Goal: Task Accomplishment & Management: Complete application form

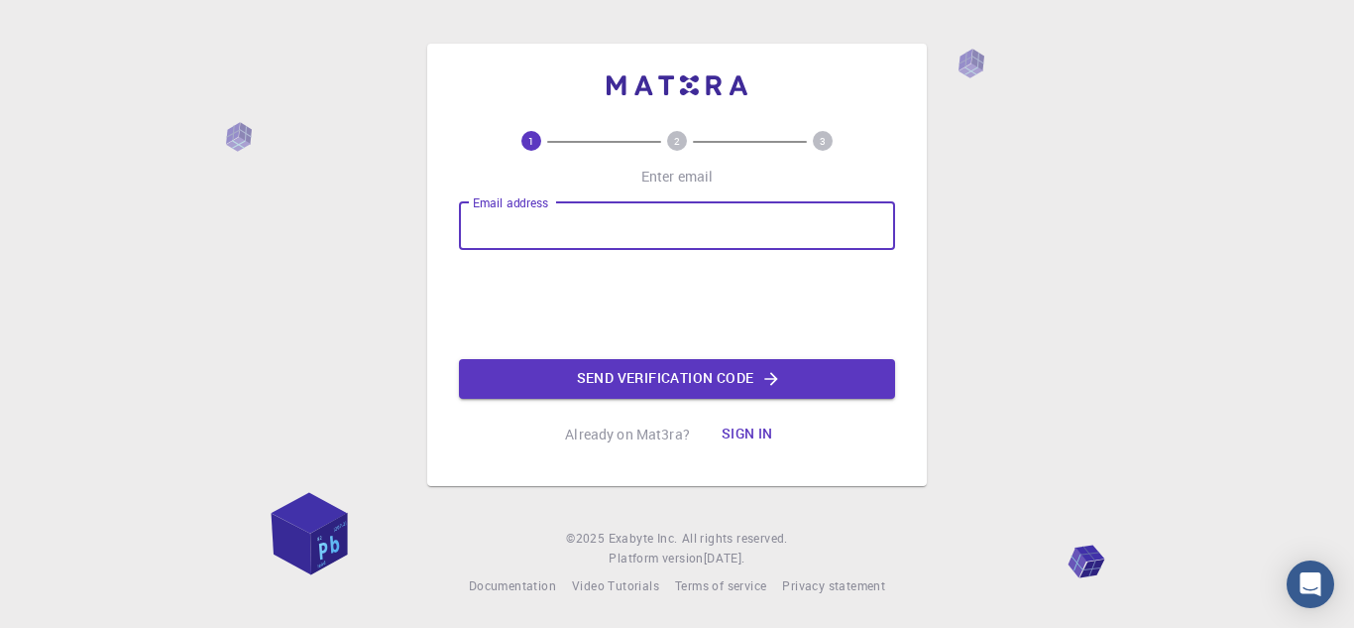
click at [573, 225] on input "Email address" at bounding box center [677, 226] width 436 height 48
type input "[EMAIL_ADDRESS][DOMAIN_NAME]"
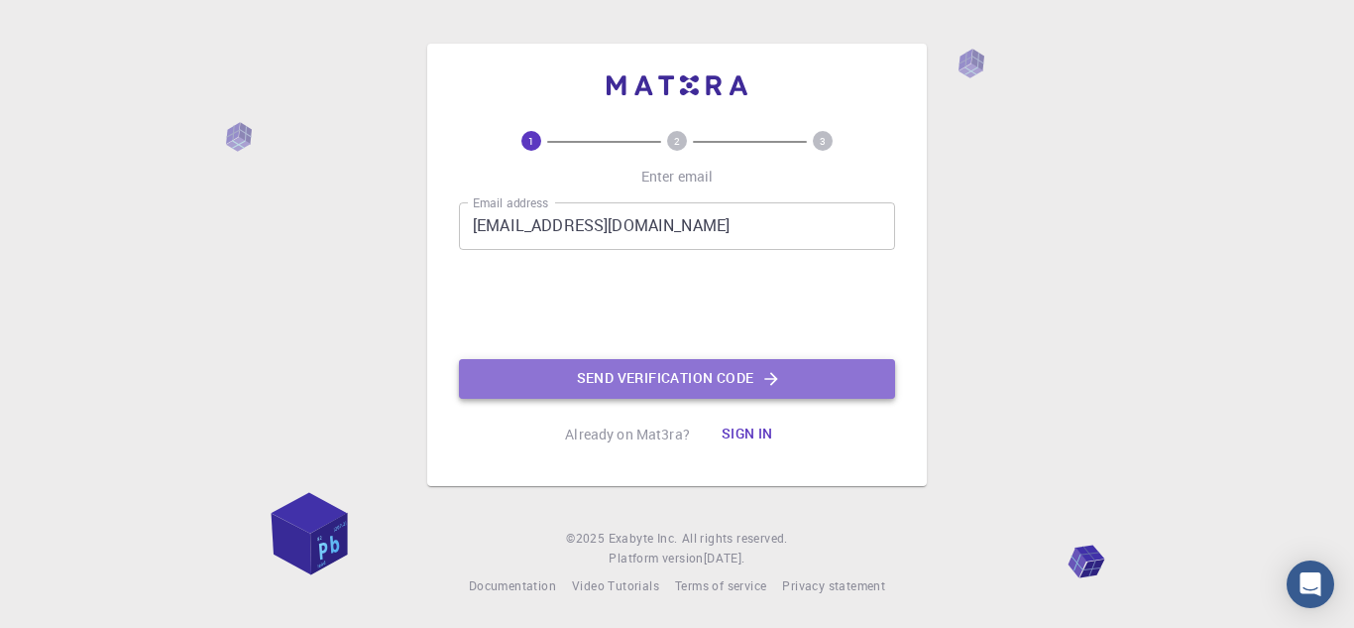
click at [668, 375] on button "Send verification code" at bounding box center [677, 379] width 436 height 40
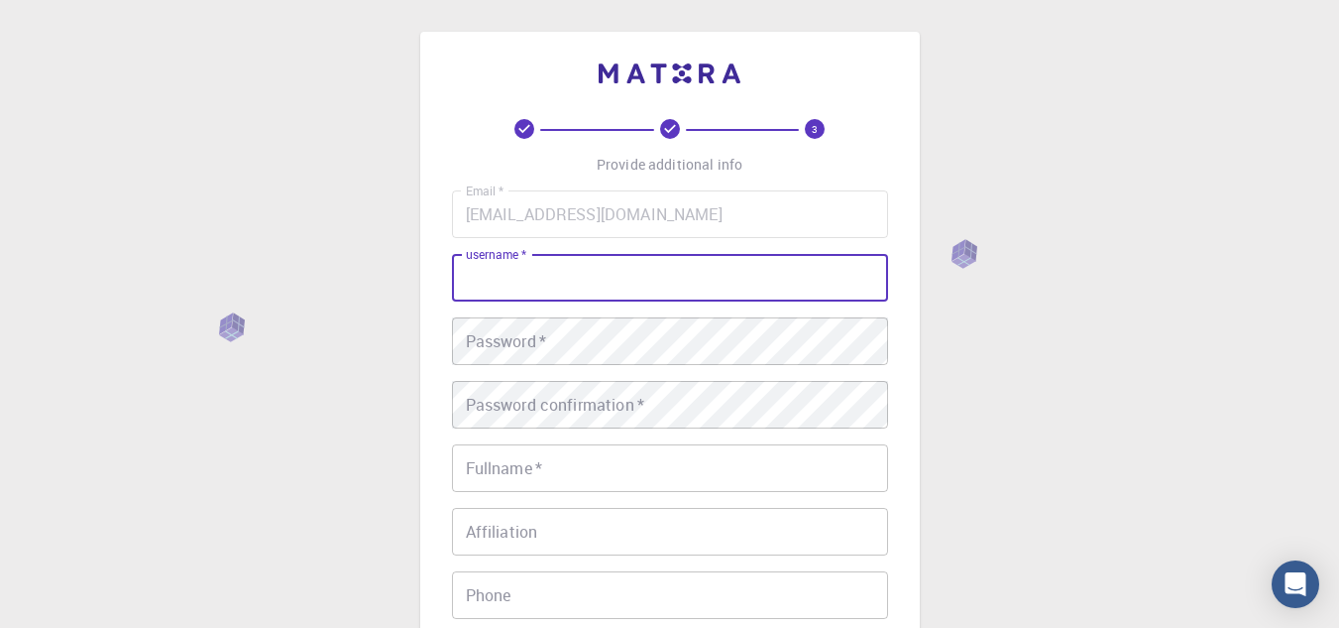
click at [579, 284] on input "username   *" at bounding box center [670, 278] width 436 height 48
type input "[PERSON_NAME]"
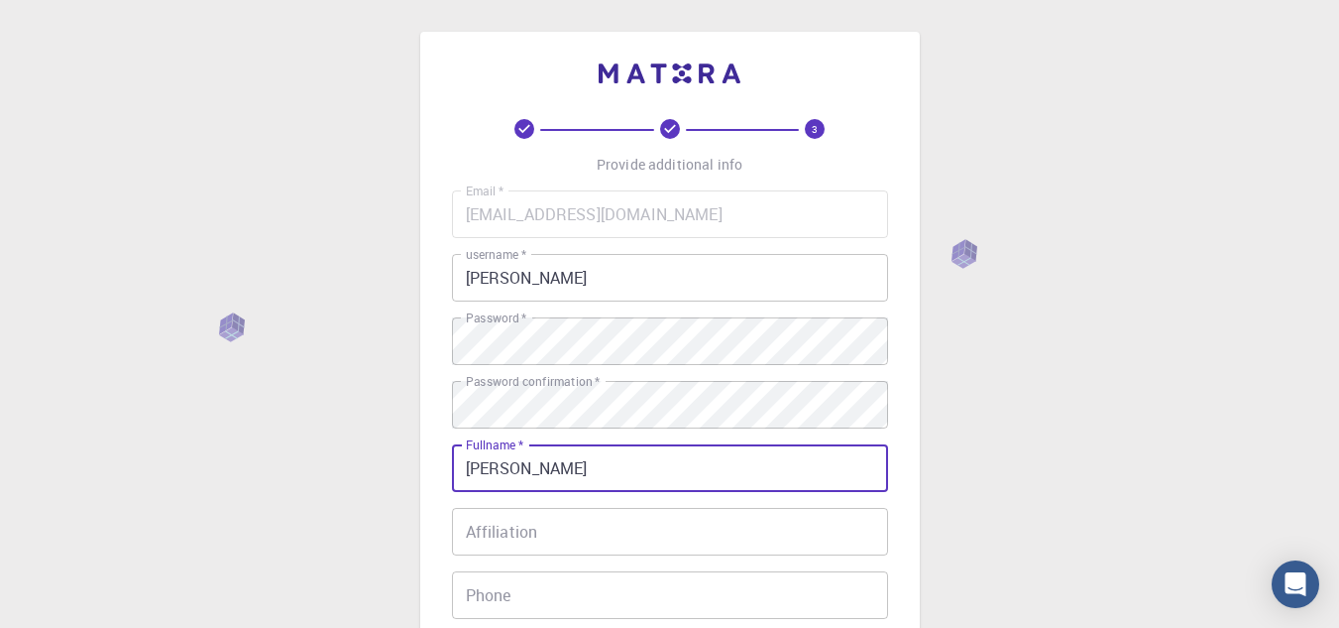
type input "[PERSON_NAME]"
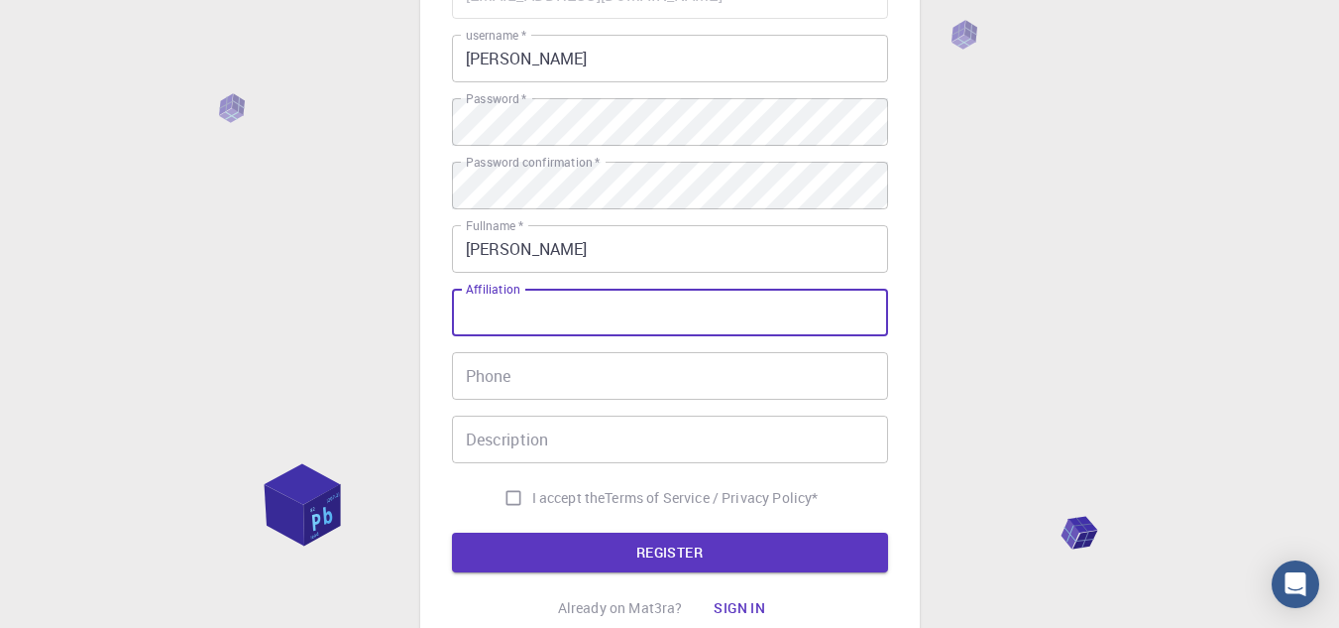
scroll to position [305, 0]
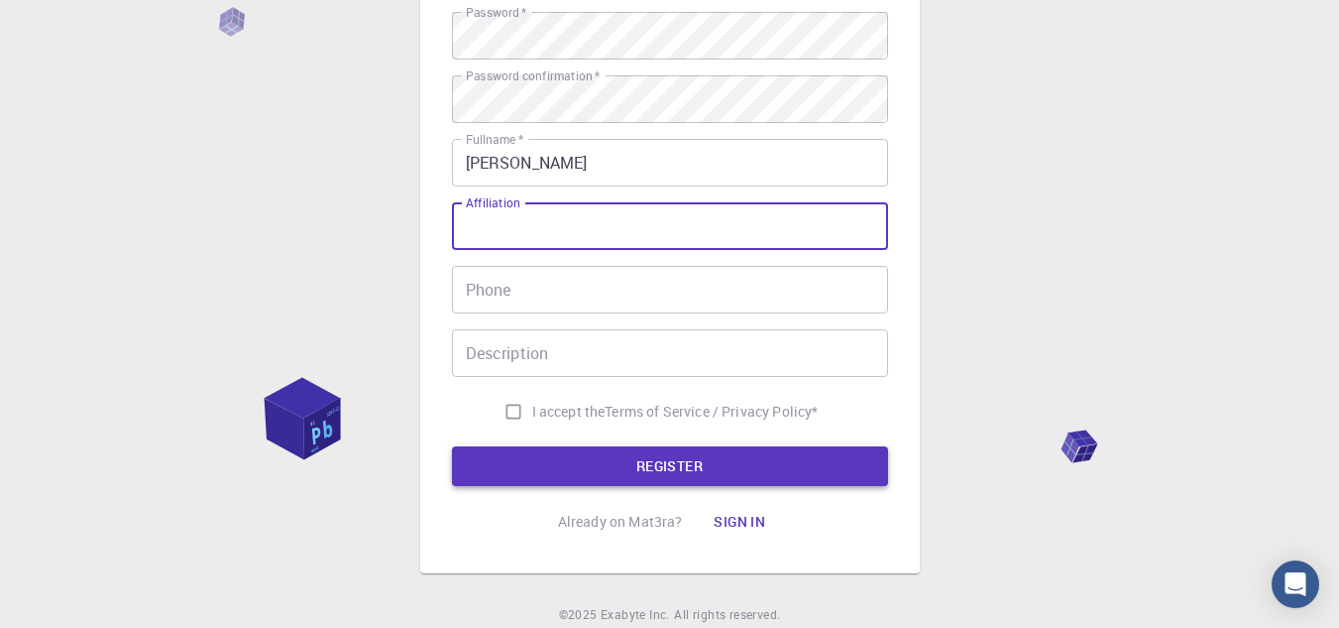
click at [636, 462] on button "REGISTER" at bounding box center [670, 466] width 436 height 40
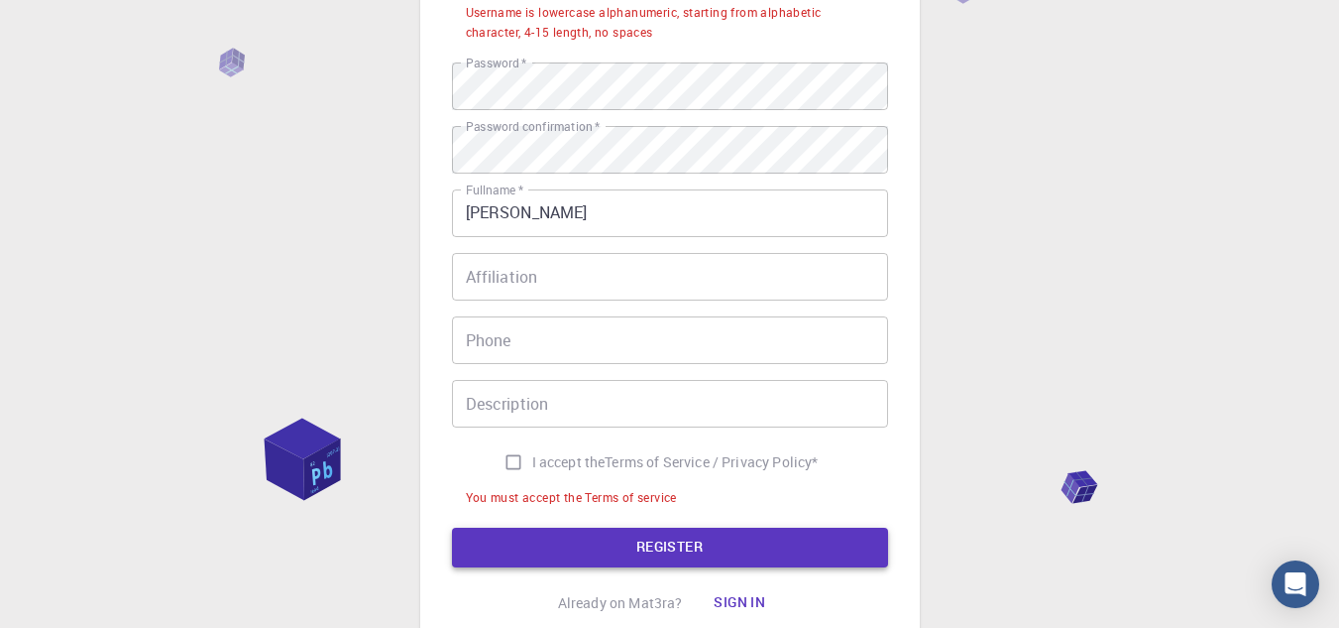
scroll to position [356, 0]
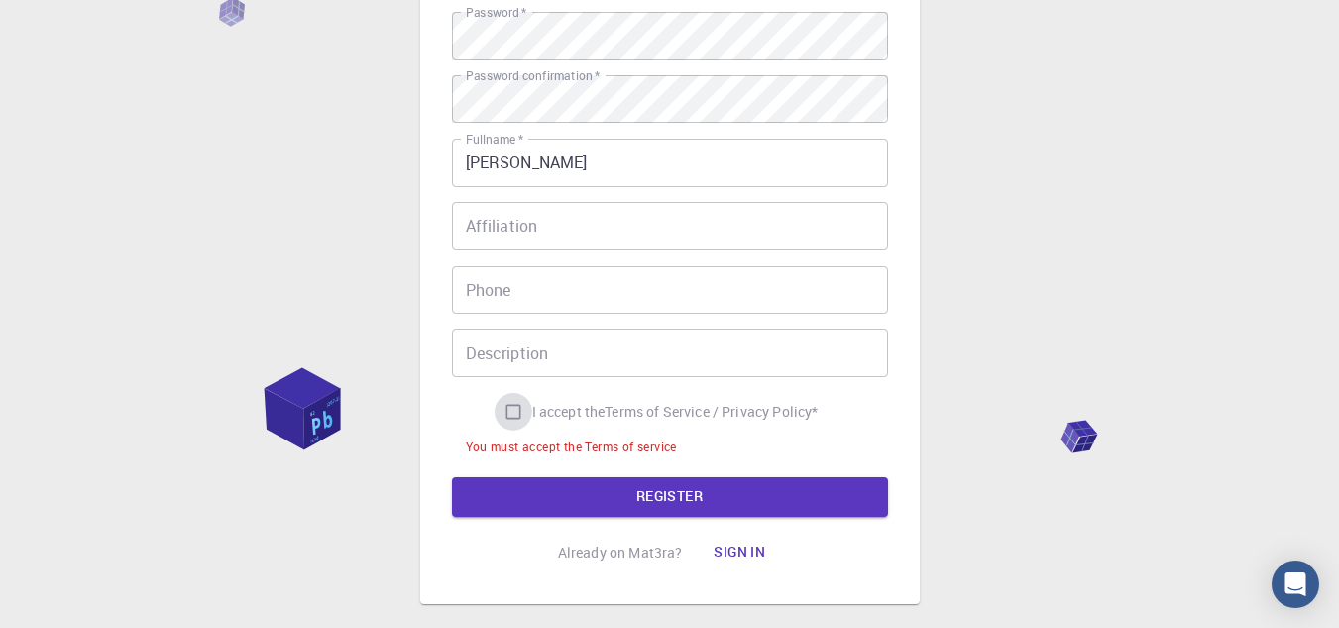
drag, startPoint x: 513, startPoint y: 408, endPoint x: 615, endPoint y: 496, distance: 134.3
click at [514, 407] on input "I accept the Terms of Service / Privacy Policy *" at bounding box center [514, 412] width 38 height 38
checkbox input "true"
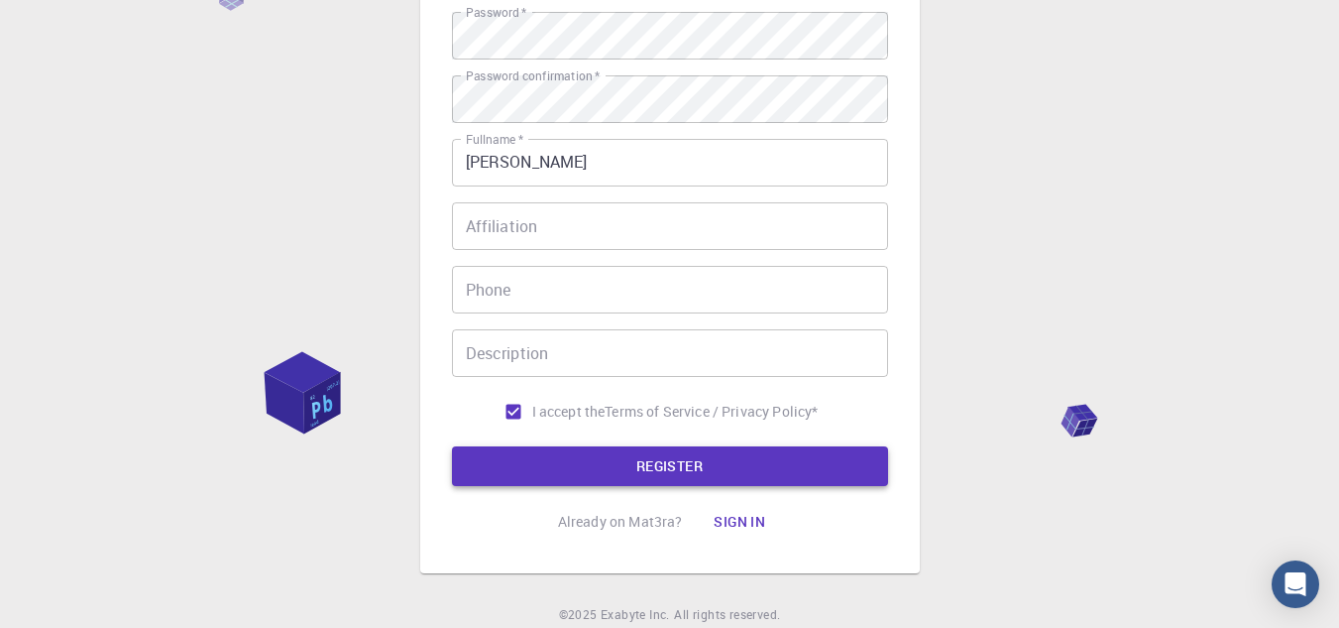
click at [636, 470] on button "REGISTER" at bounding box center [670, 466] width 436 height 40
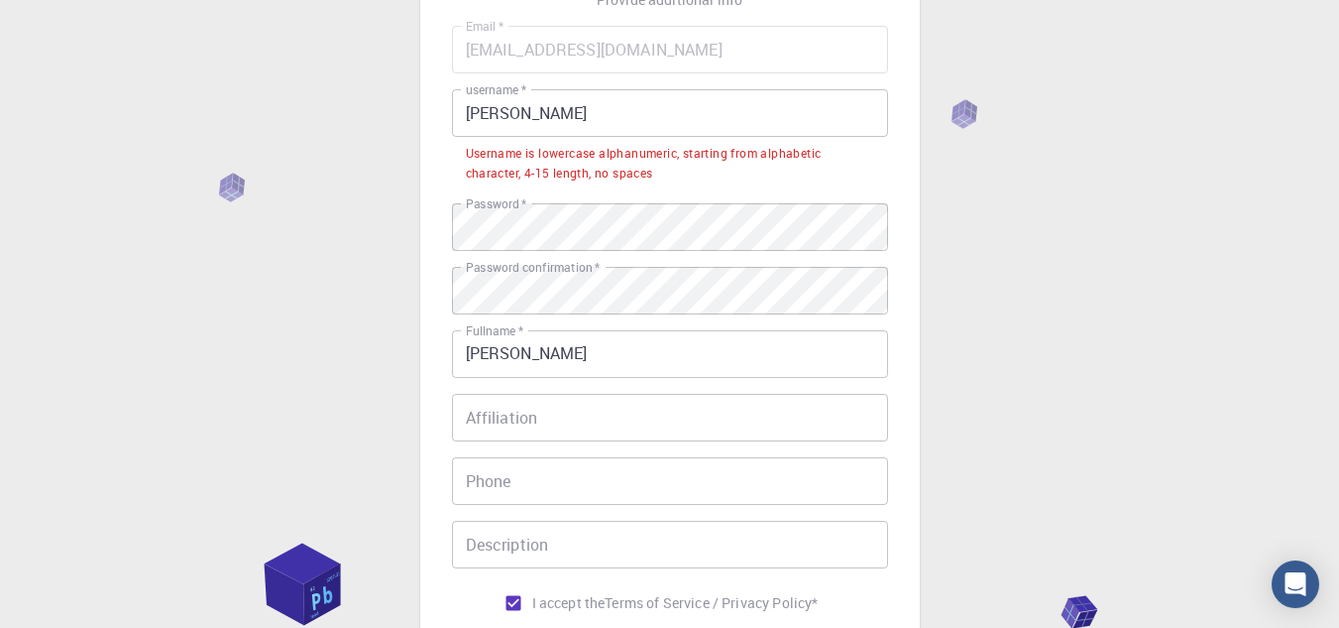
scroll to position [136, 0]
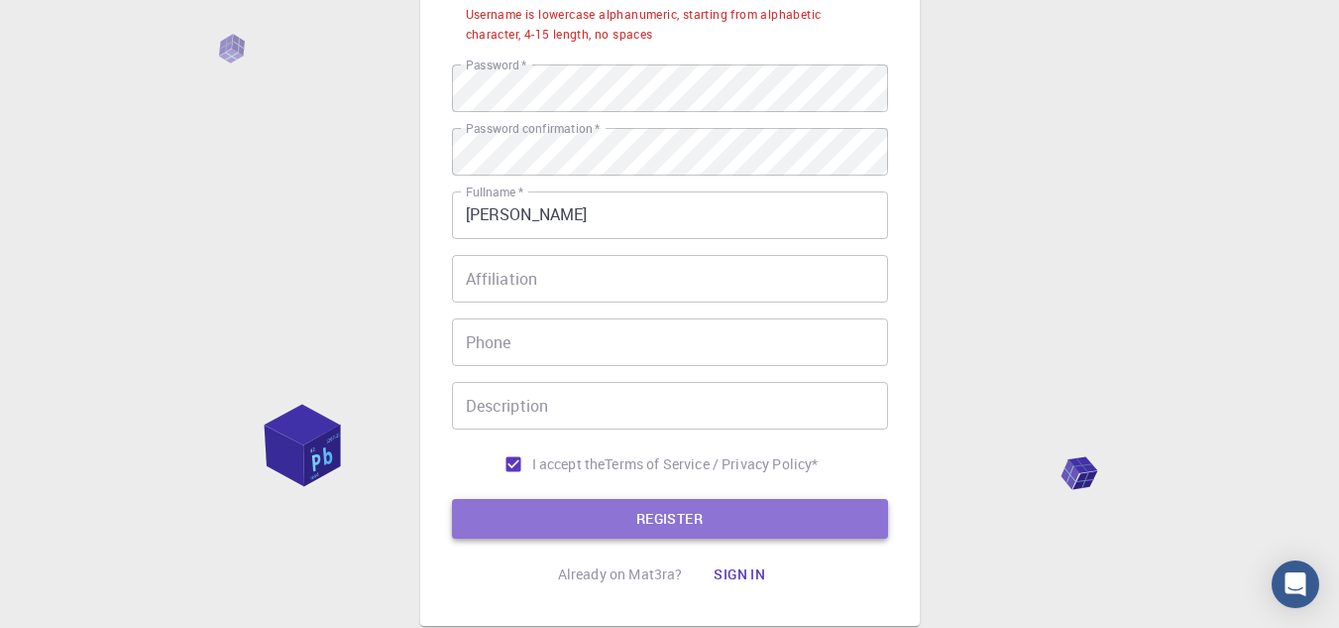
click at [786, 521] on button "REGISTER" at bounding box center [670, 519] width 436 height 40
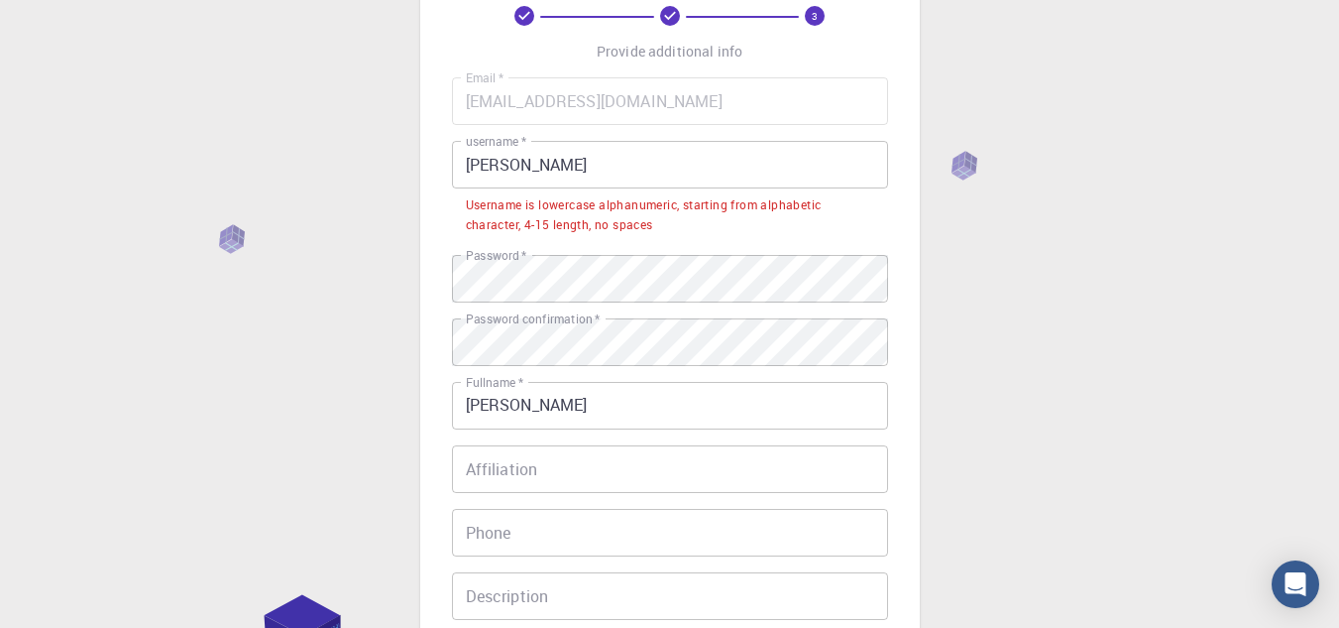
scroll to position [109, 0]
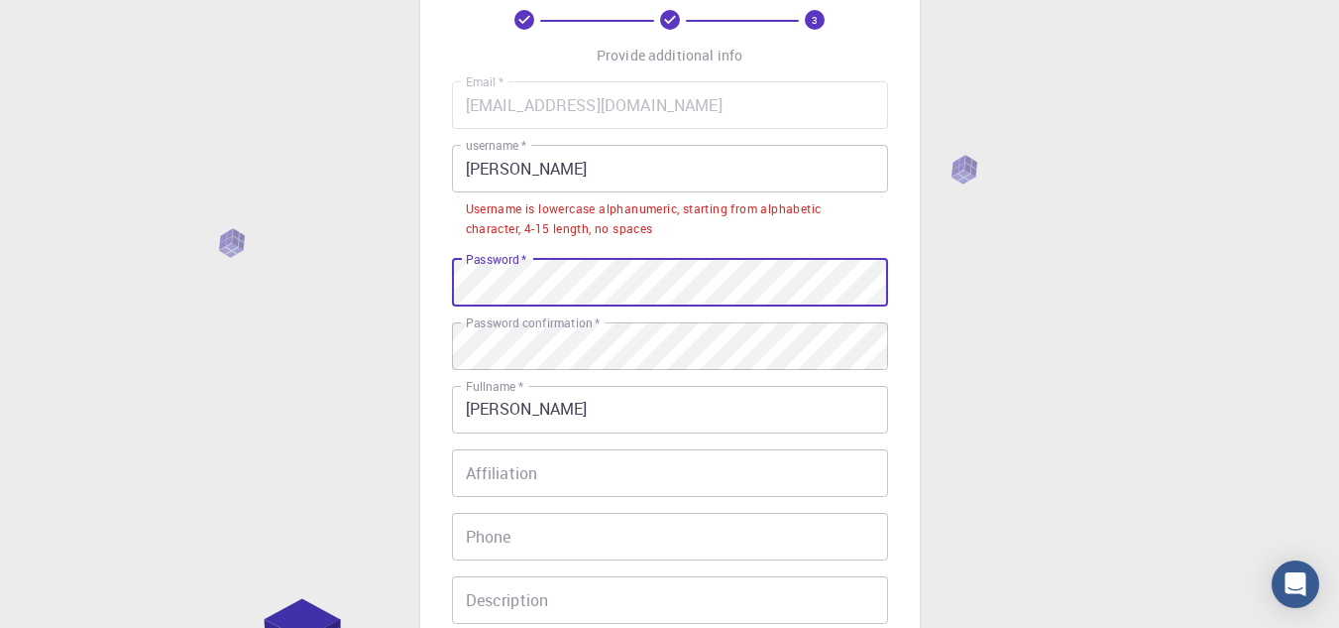
click at [669, 164] on input "[PERSON_NAME]" at bounding box center [670, 169] width 436 height 48
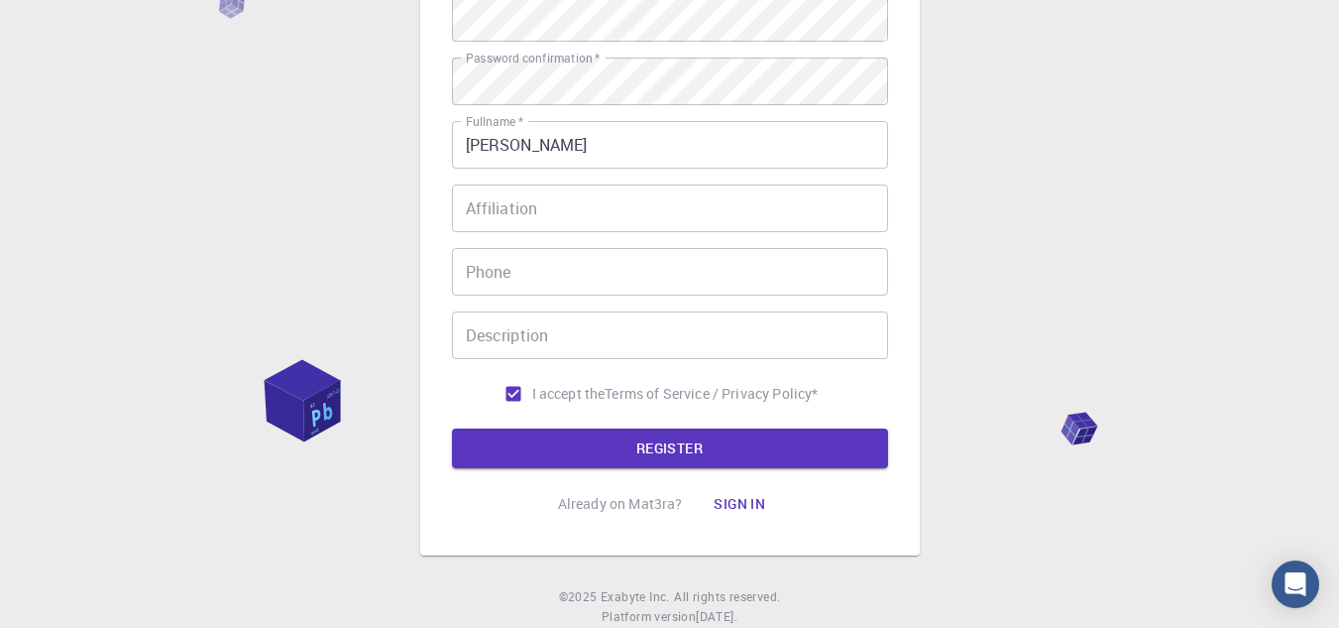
scroll to position [340, 0]
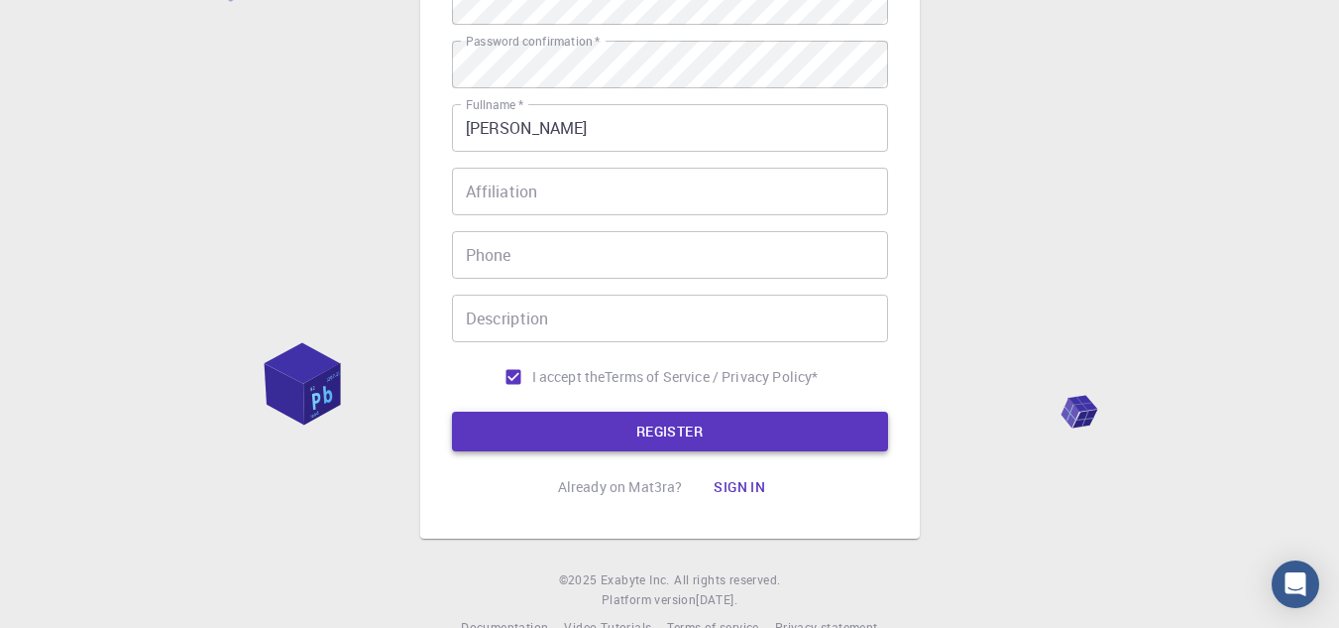
click at [783, 430] on button "REGISTER" at bounding box center [670, 431] width 436 height 40
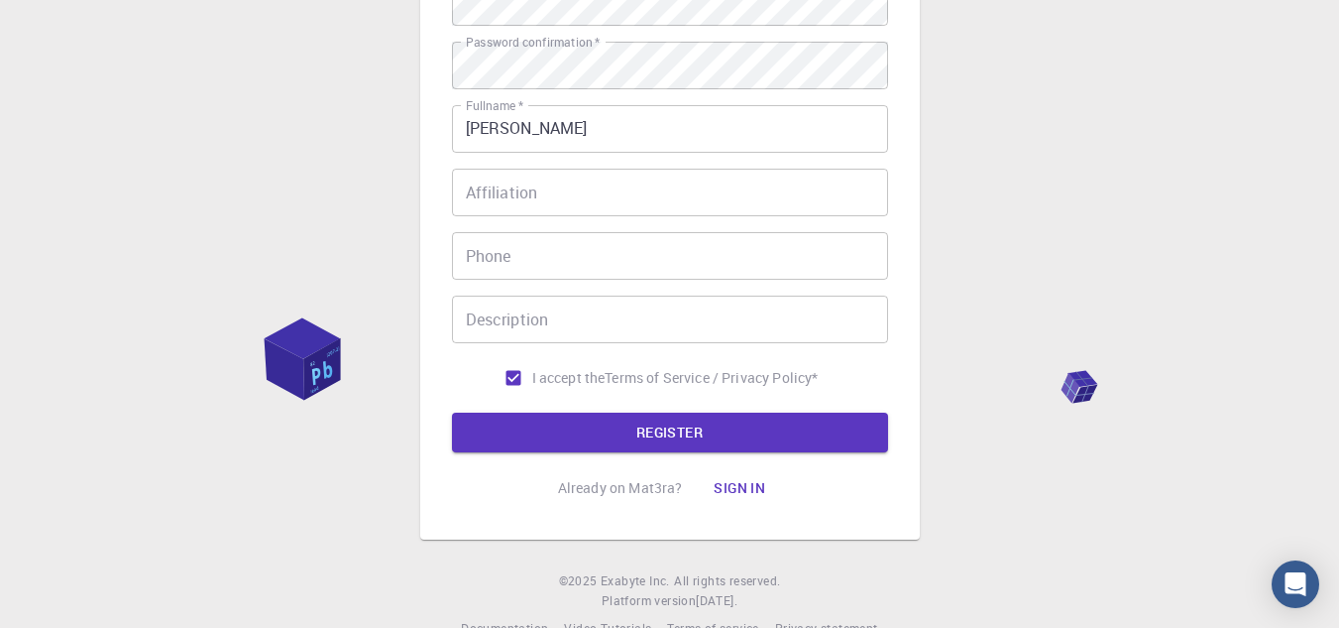
scroll to position [0, 0]
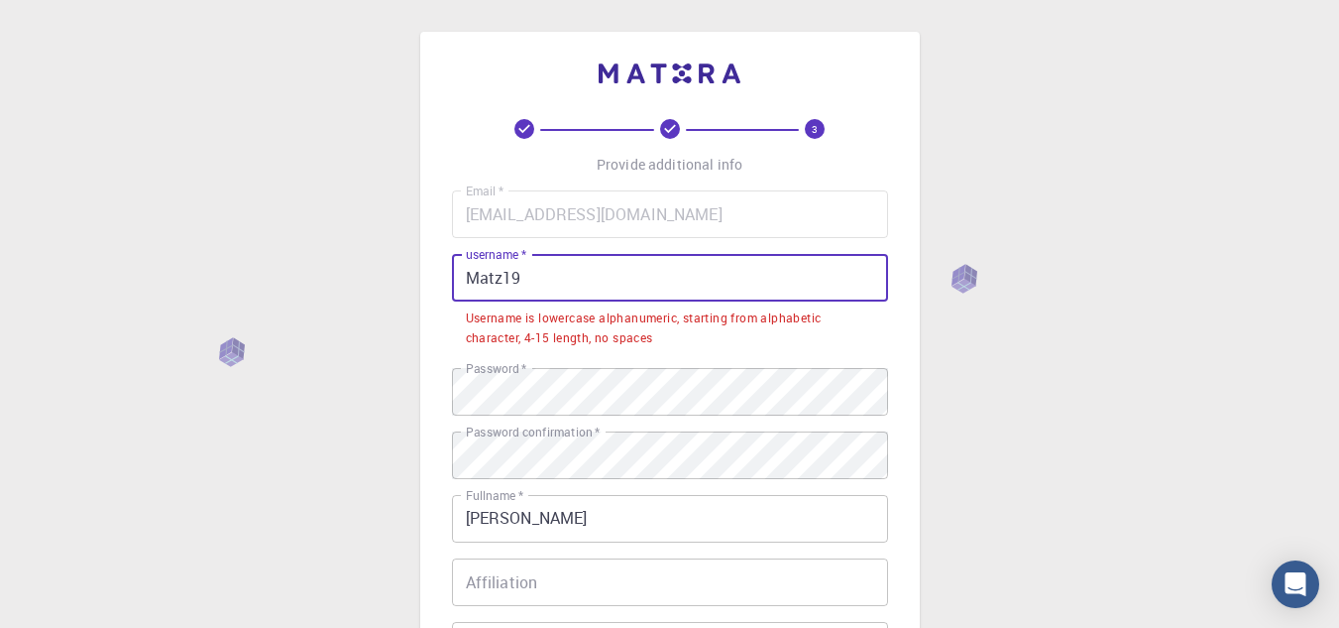
click at [760, 268] on input "Matz19" at bounding box center [670, 278] width 436 height 48
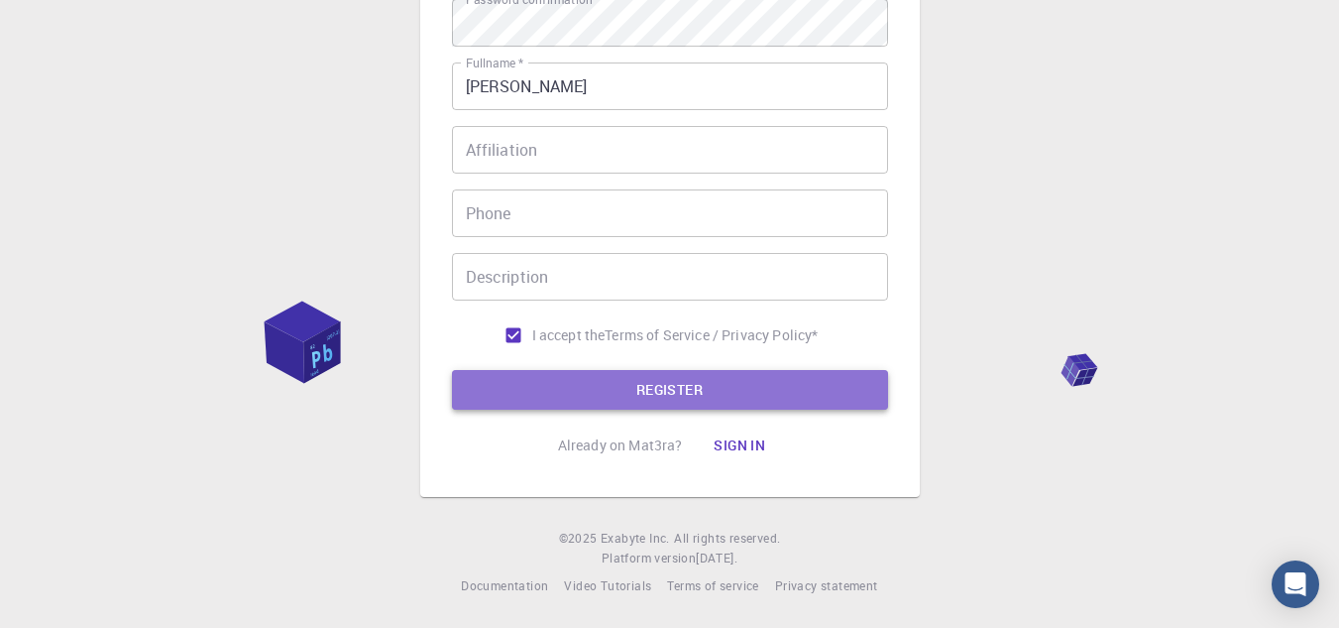
click at [751, 381] on button "REGISTER" at bounding box center [670, 390] width 436 height 40
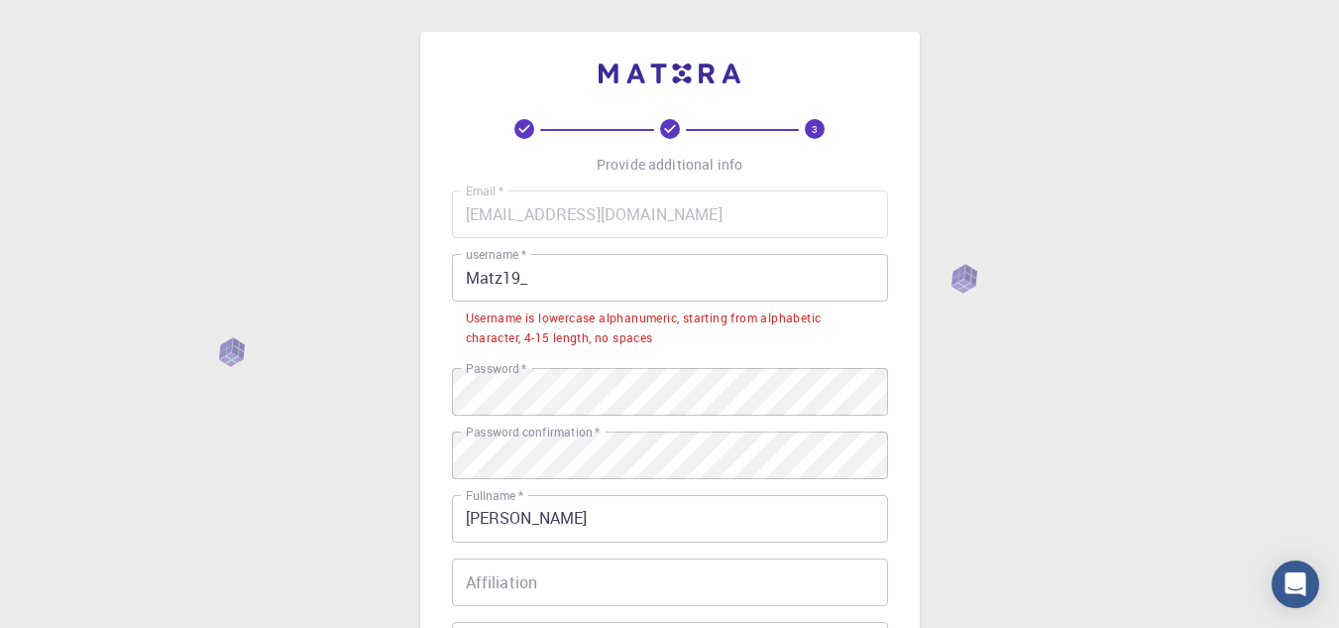
click at [615, 269] on input "Matz19_" at bounding box center [670, 278] width 436 height 48
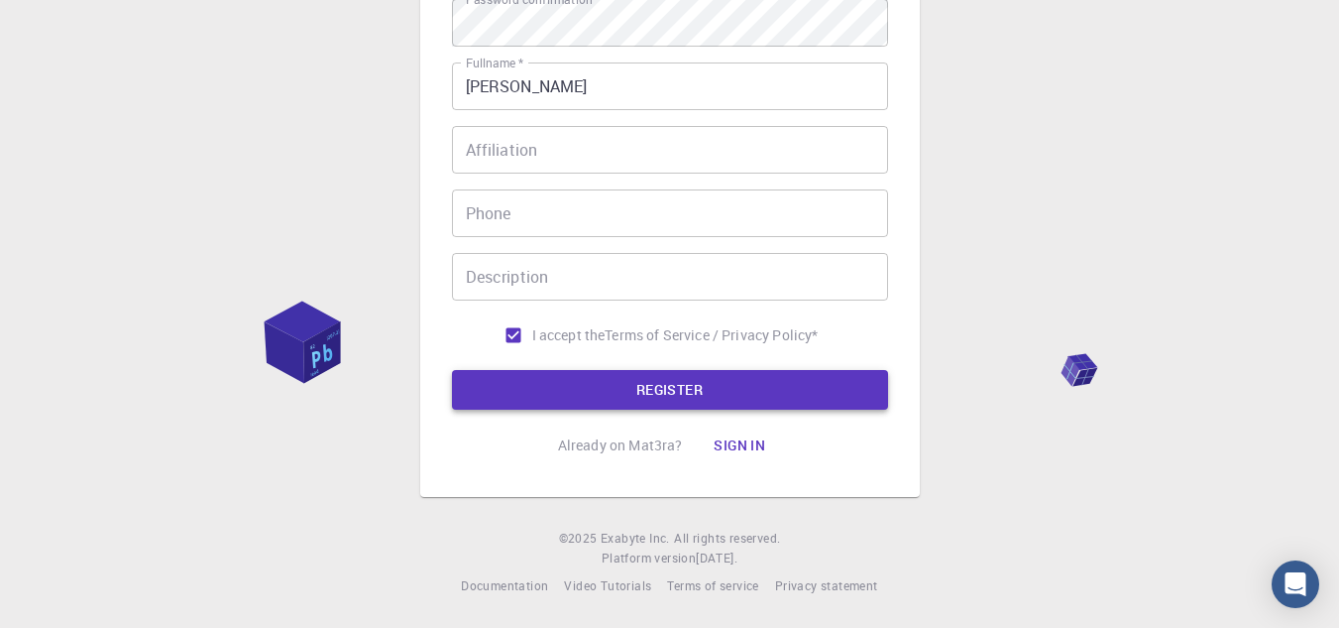
click at [689, 388] on button "REGISTER" at bounding box center [670, 390] width 436 height 40
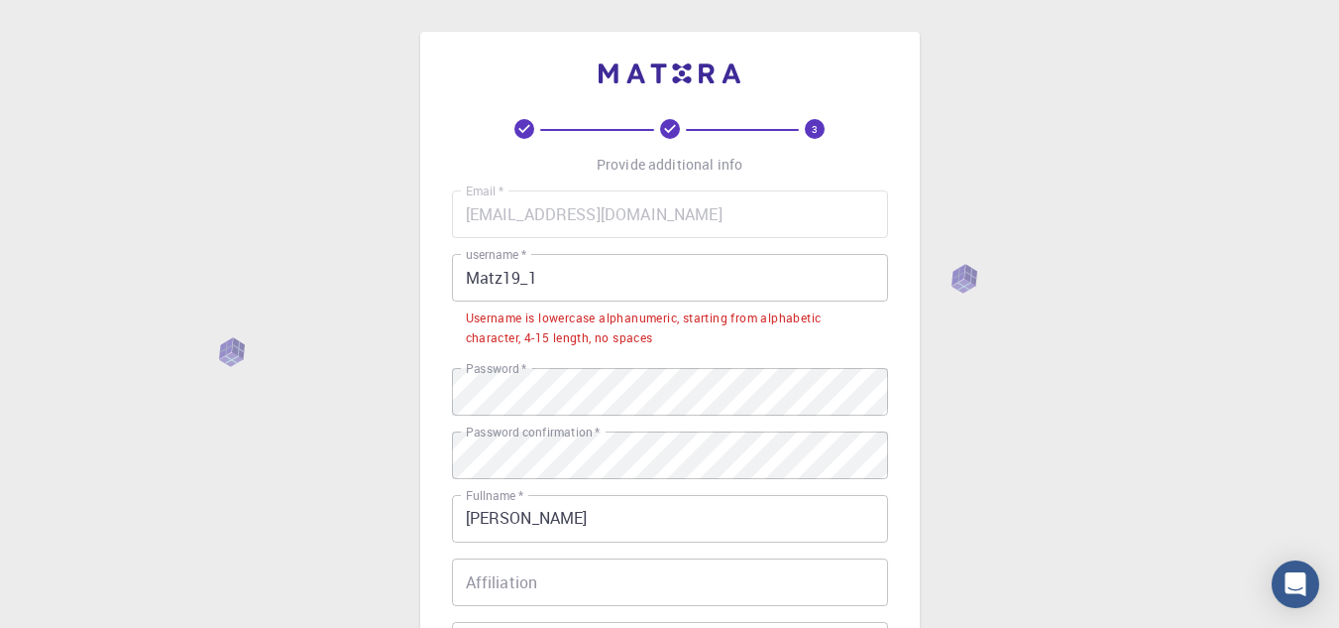
click at [480, 277] on input "Matz19_1" at bounding box center [670, 278] width 436 height 48
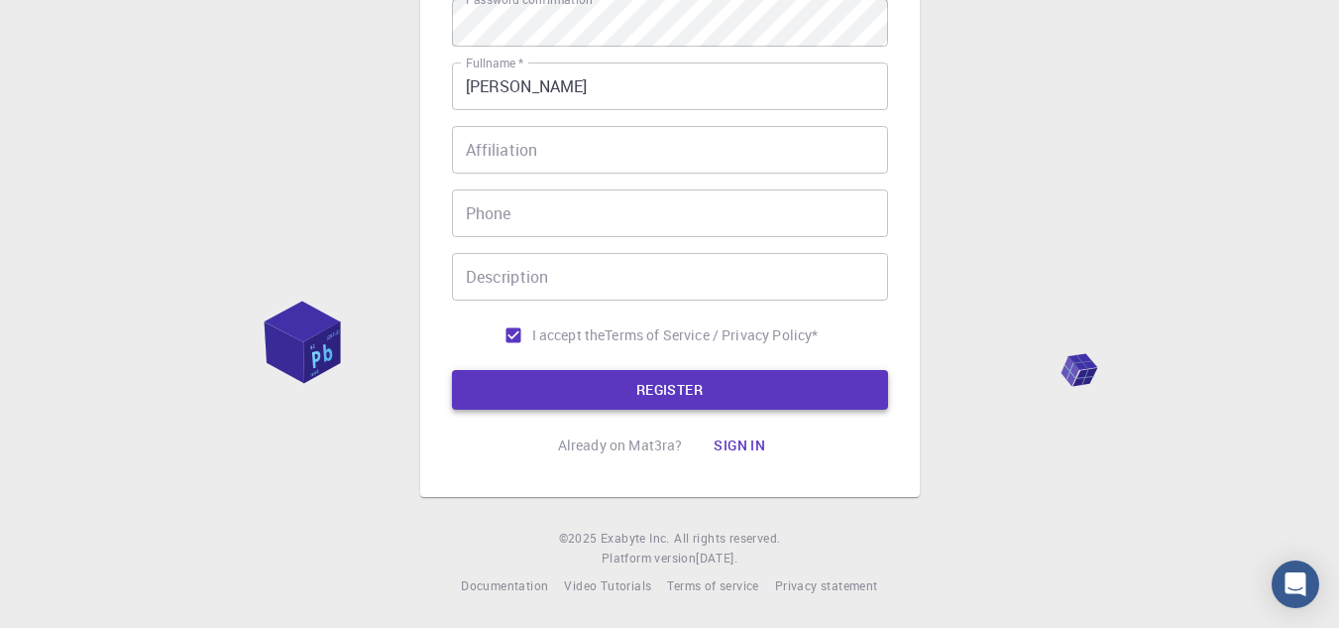
click at [690, 402] on button "REGISTER" at bounding box center [670, 390] width 436 height 40
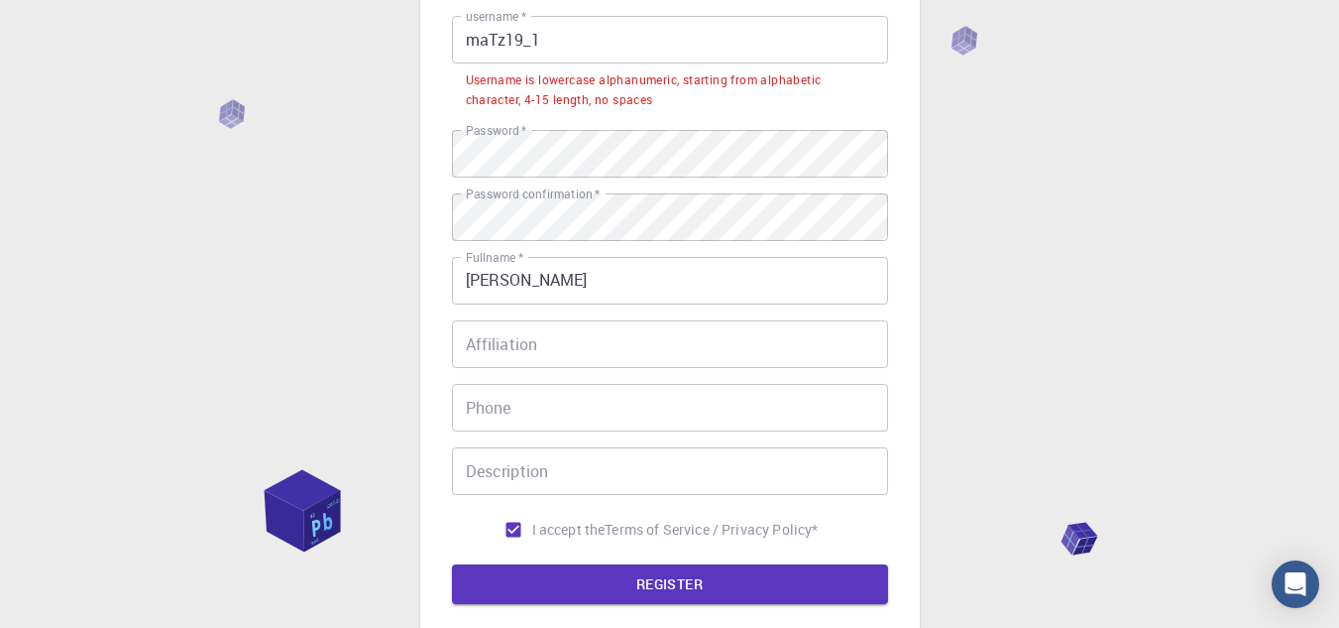
scroll to position [96, 0]
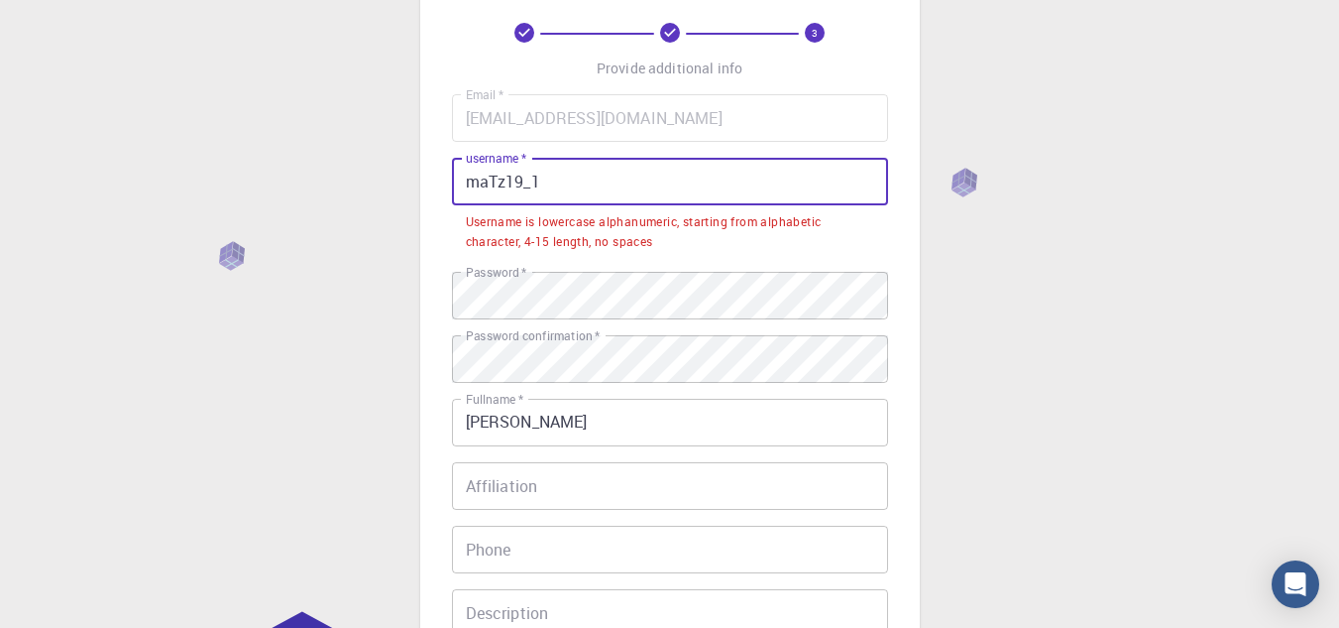
click at [612, 191] on input "maTz19_1" at bounding box center [670, 182] width 436 height 48
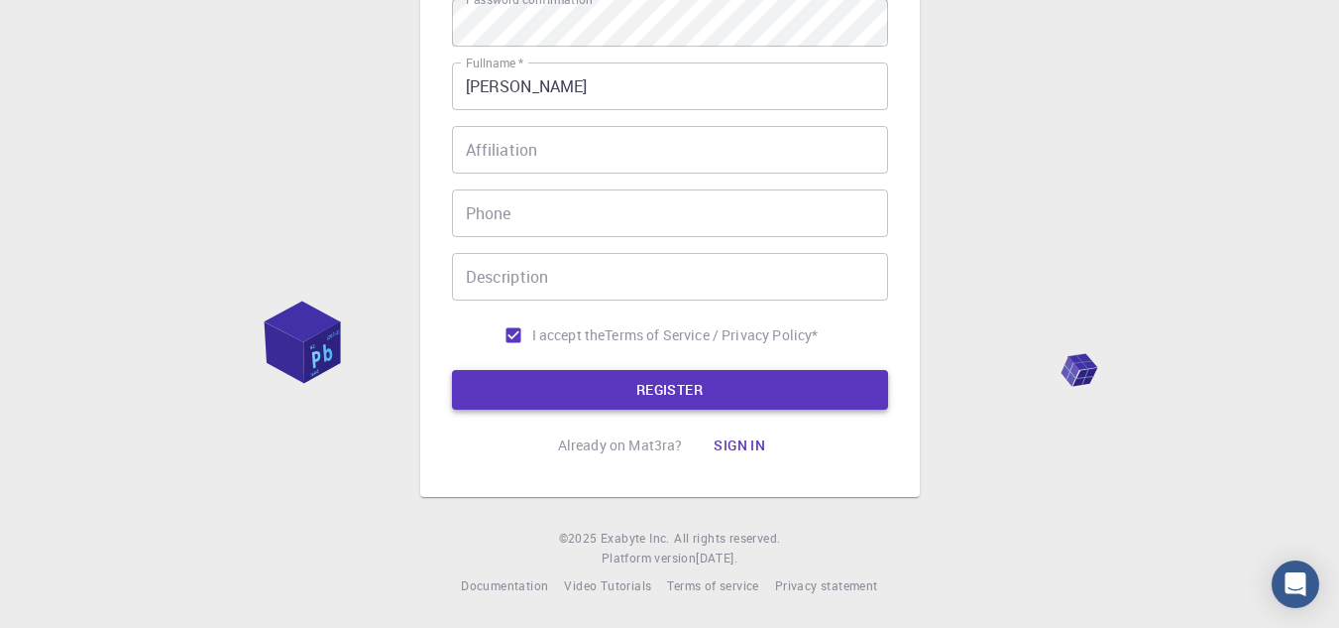
click at [667, 395] on button "REGISTER" at bounding box center [670, 390] width 436 height 40
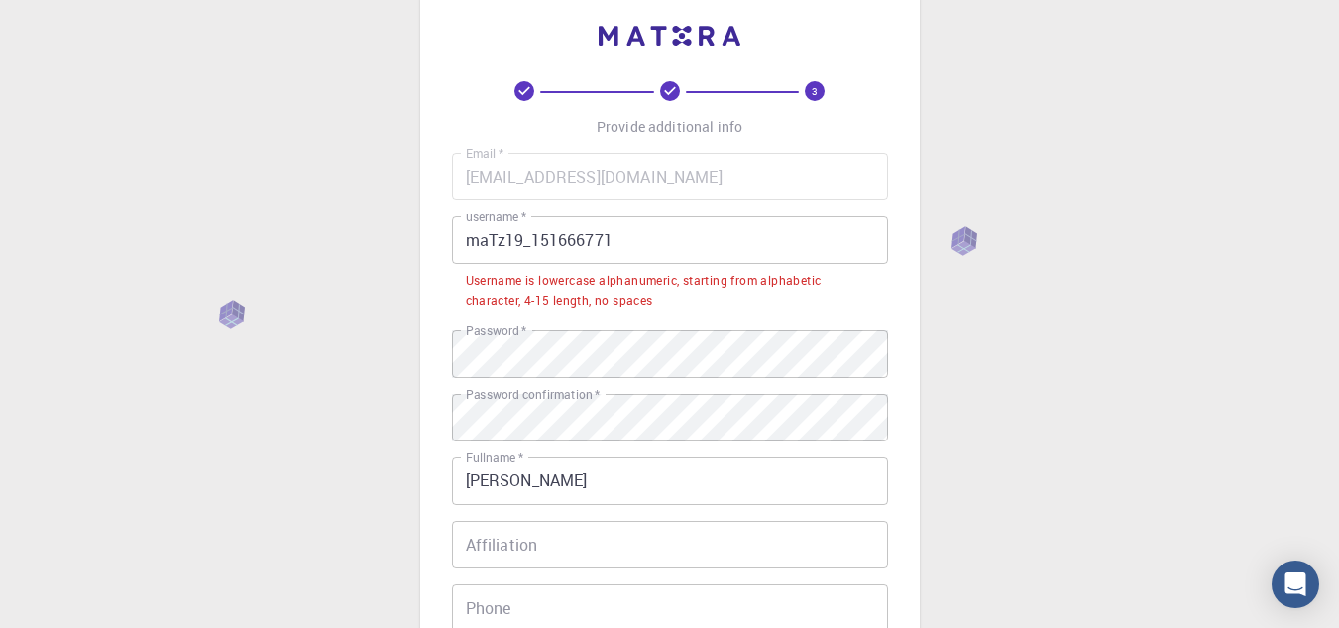
scroll to position [36, 0]
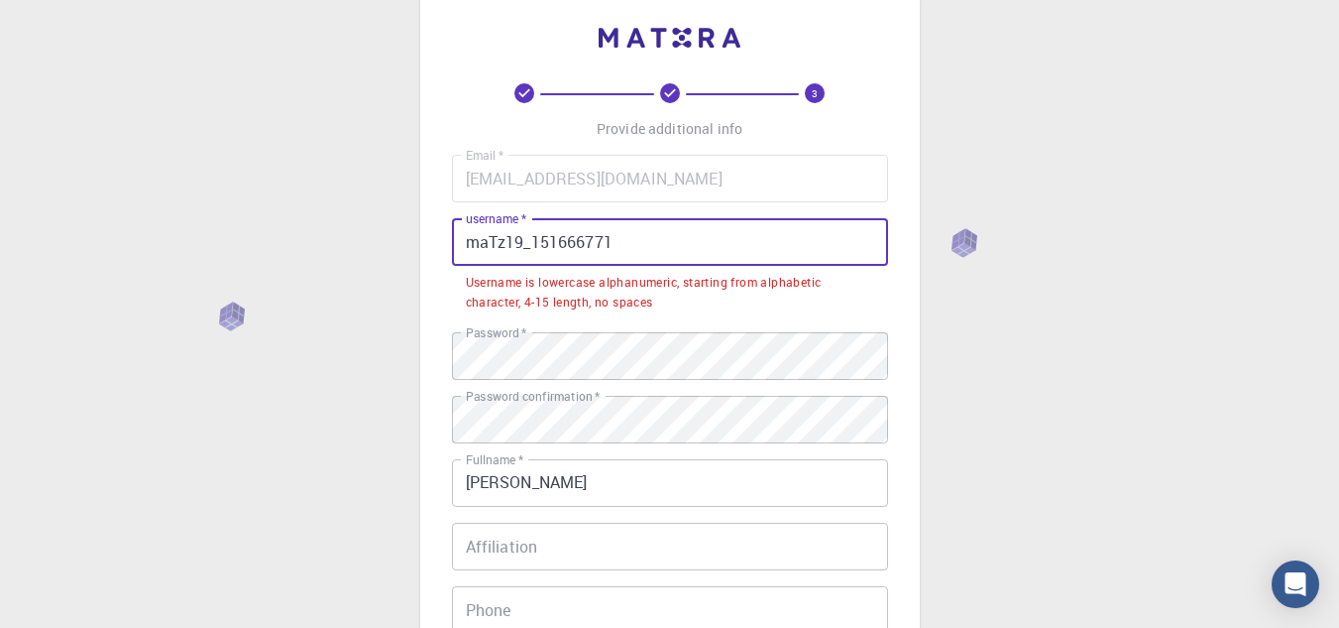
drag, startPoint x: 671, startPoint y: 254, endPoint x: 382, endPoint y: 254, distance: 289.5
click at [382, 254] on div "3 Provide additional info Email   * [EMAIL_ADDRESS][DOMAIN_NAME] Email   * user…" at bounding box center [669, 494] width 1339 height 1060
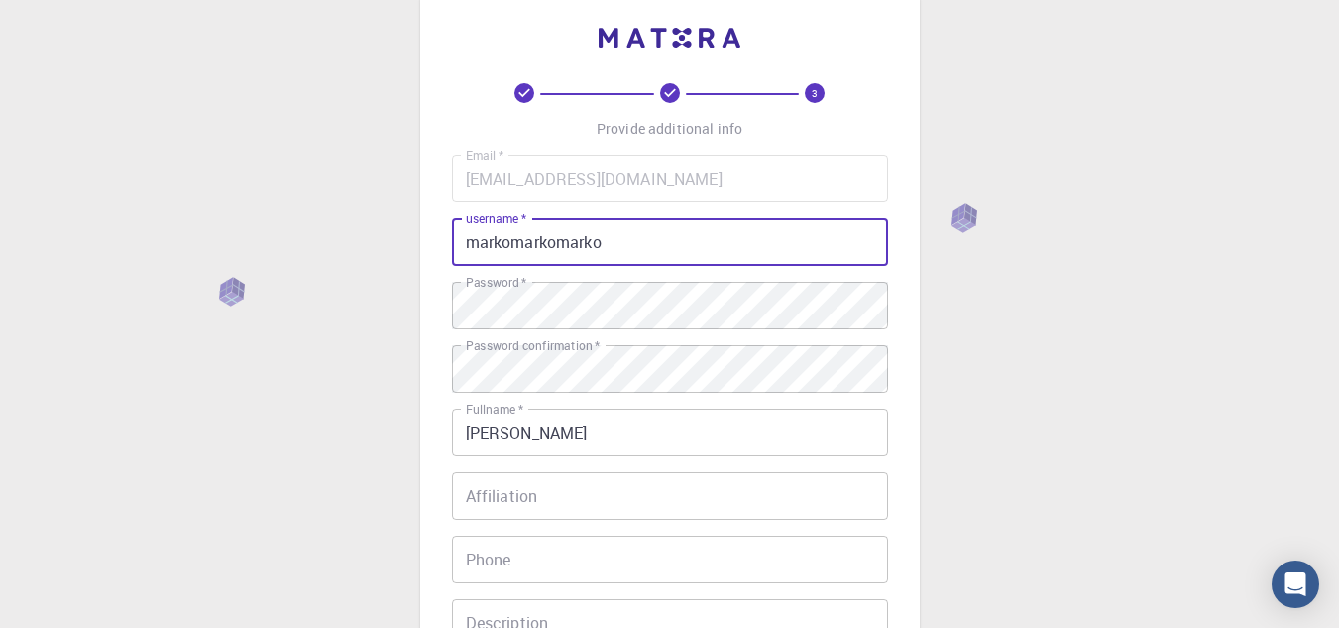
type input "markomarkomarko"
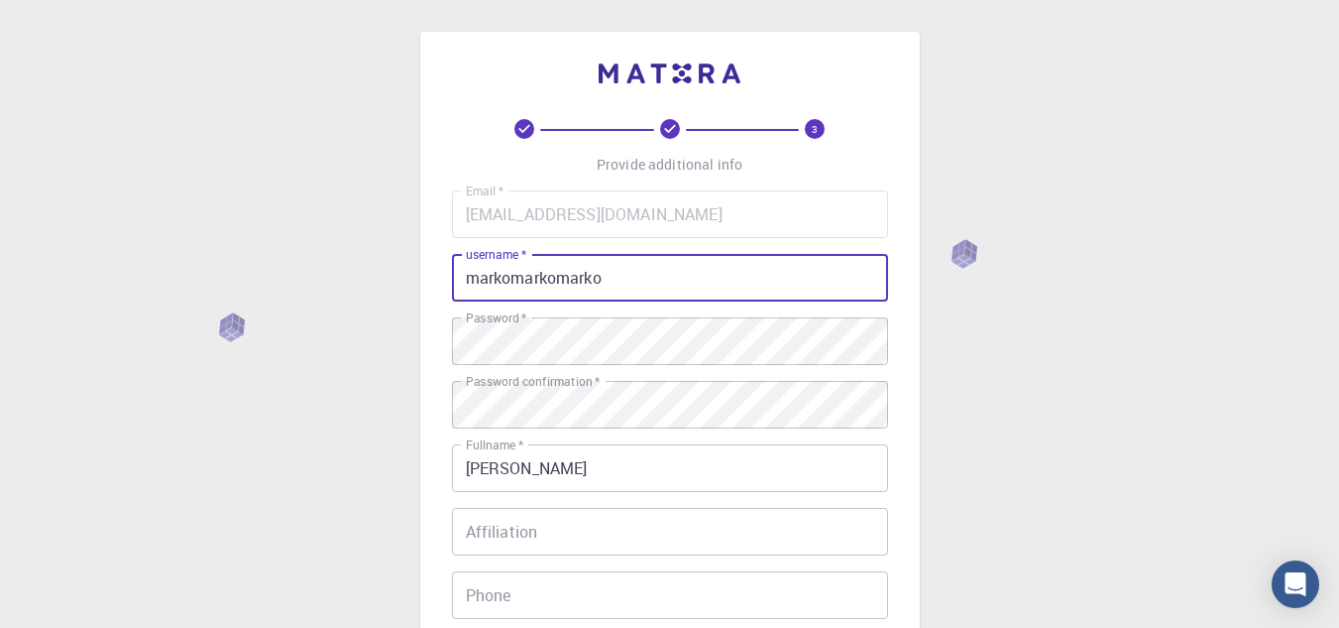
scroll to position [382, 0]
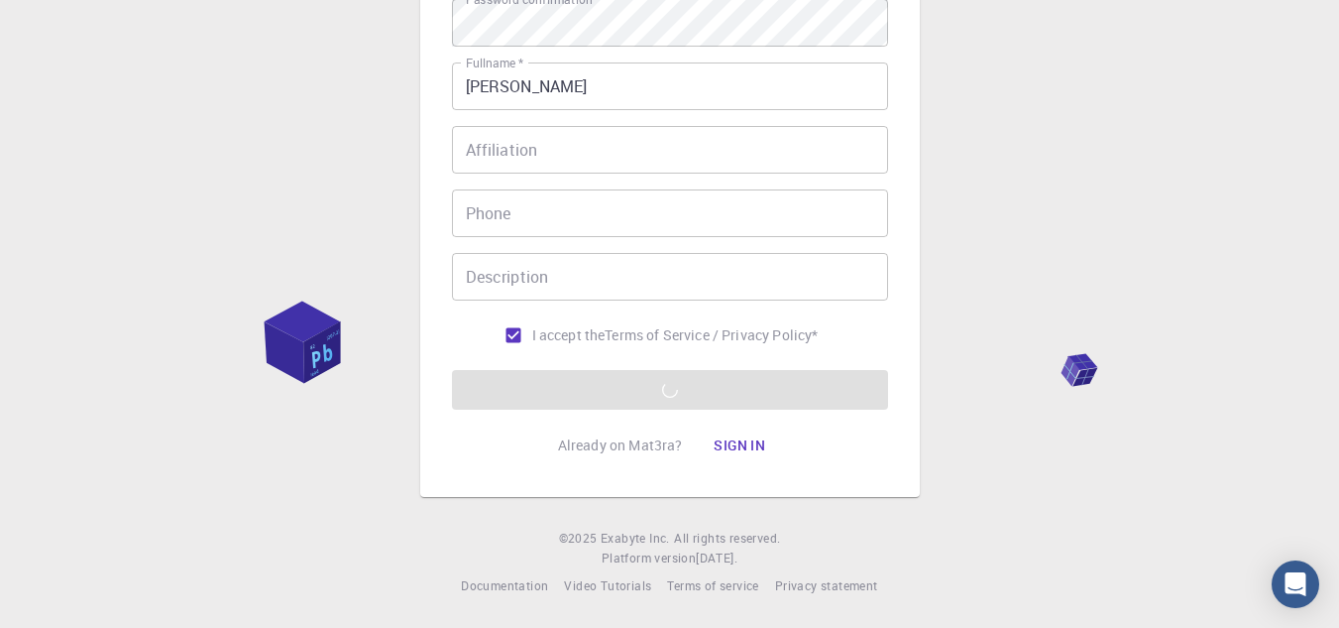
click at [685, 388] on form "Email   * [EMAIL_ADDRESS][DOMAIN_NAME] Email   * username   * markomarkomarko u…" at bounding box center [670, 109] width 436 height 601
click at [661, 390] on form "Email   * [EMAIL_ADDRESS][DOMAIN_NAME] Email   * username   * markomarkomarko u…" at bounding box center [670, 109] width 436 height 601
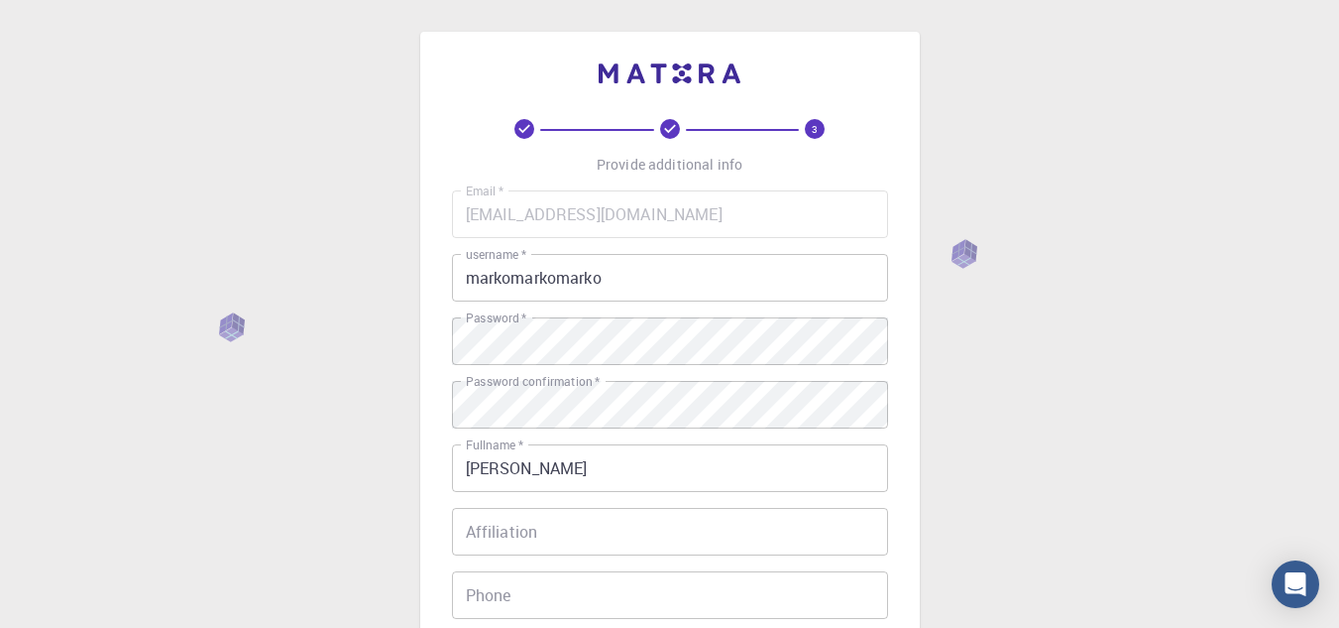
click at [834, 123] on span "3" at bounding box center [816, 129] width 130 height 20
